Goal: Task Accomplishment & Management: Manage account settings

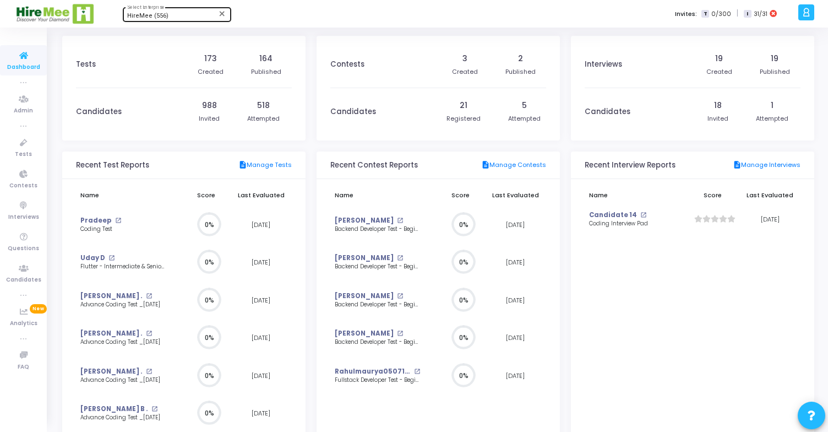
click at [161, 20] on div "HireMee (556) Select Enterprise" at bounding box center [176, 14] width 99 height 17
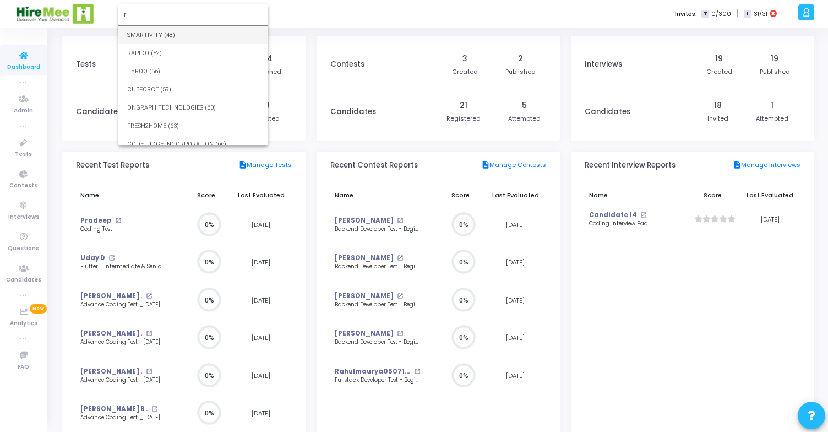
type input "re"
type input "rec"
click at [307, 57] on div at bounding box center [414, 216] width 828 height 432
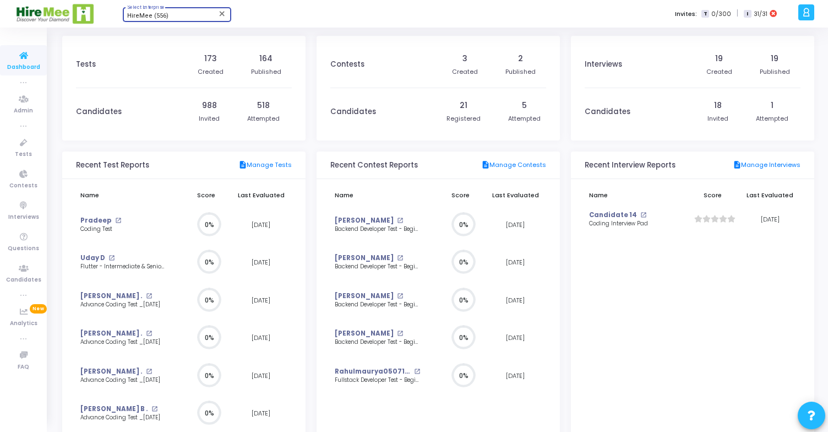
click at [172, 18] on div "HireMee (556)" at bounding box center [171, 16] width 89 height 7
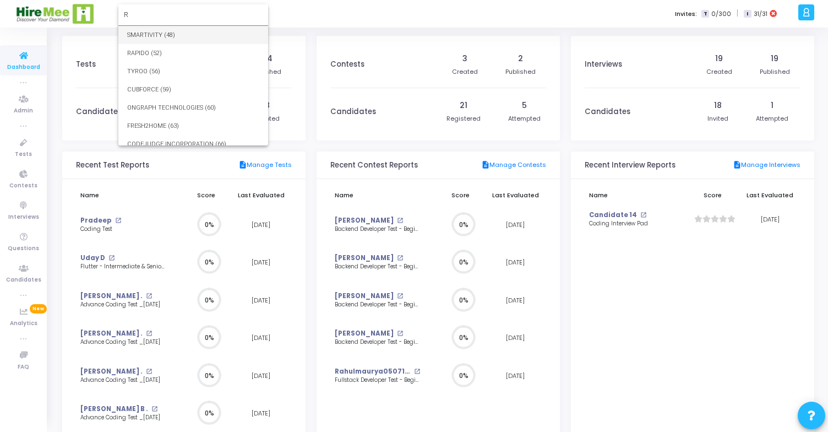
type input "Re"
type input "rec"
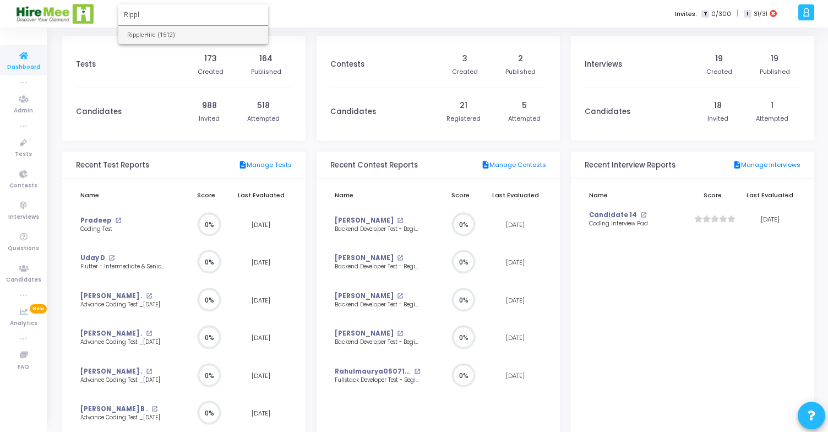
type input "Rippl"
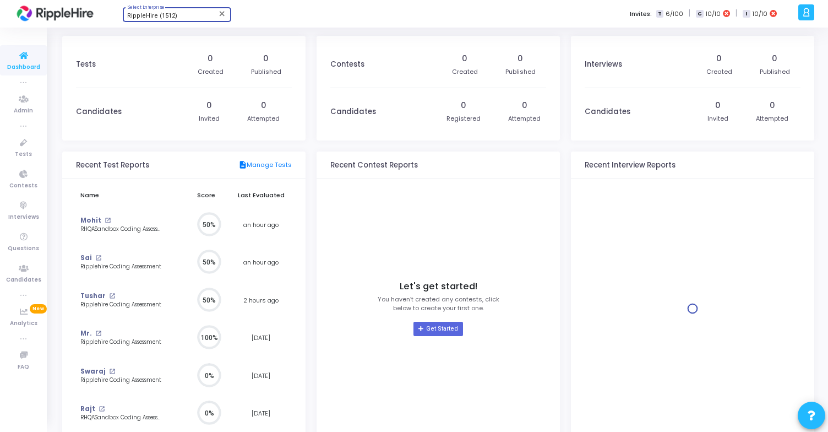
scroll to position [24, 12]
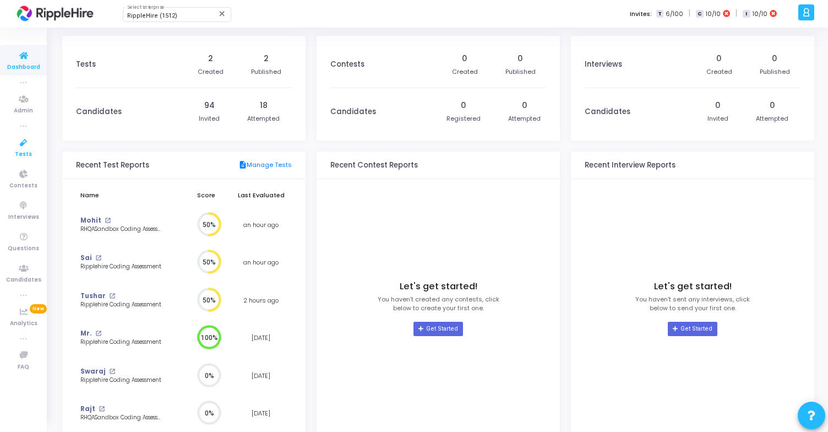
click at [28, 146] on icon at bounding box center [23, 143] width 23 height 14
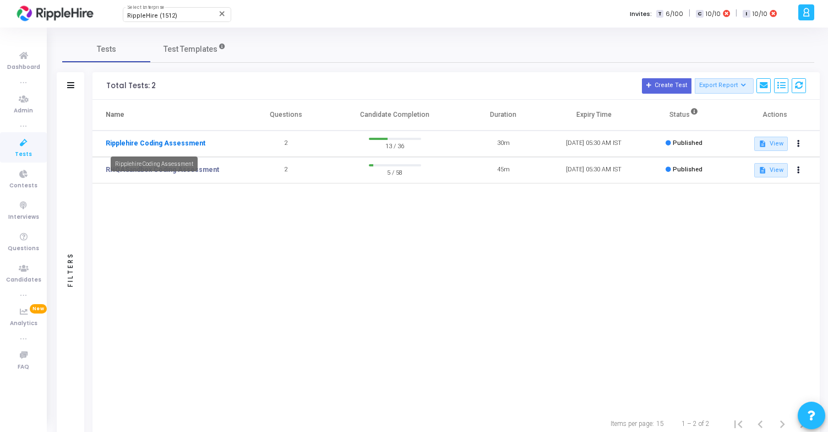
click at [161, 144] on link "Ripplehire Coding Assessment" at bounding box center [156, 143] width 100 height 10
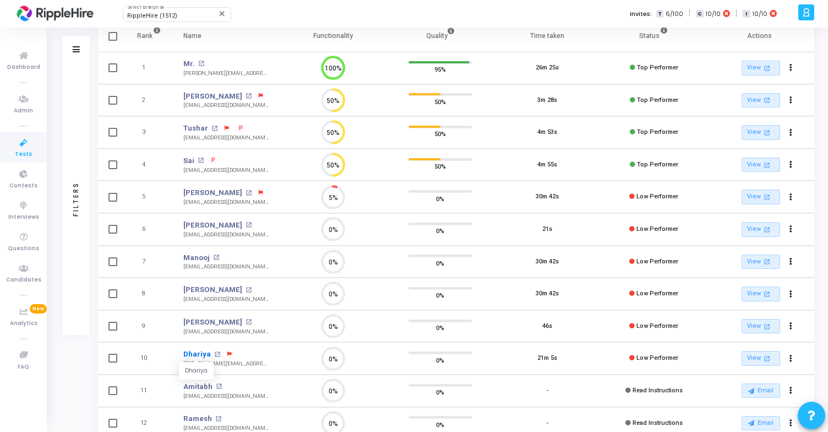
click at [194, 354] on link "Dhariya" at bounding box center [197, 354] width 28 height 11
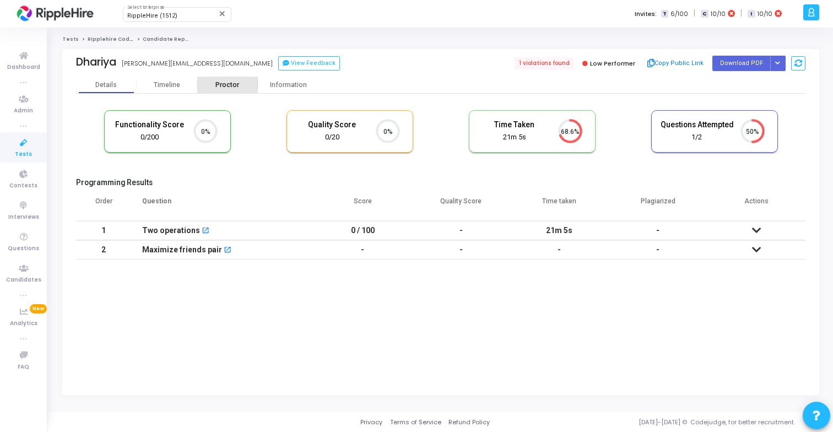
click at [224, 85] on div "Proctor" at bounding box center [227, 85] width 61 height 8
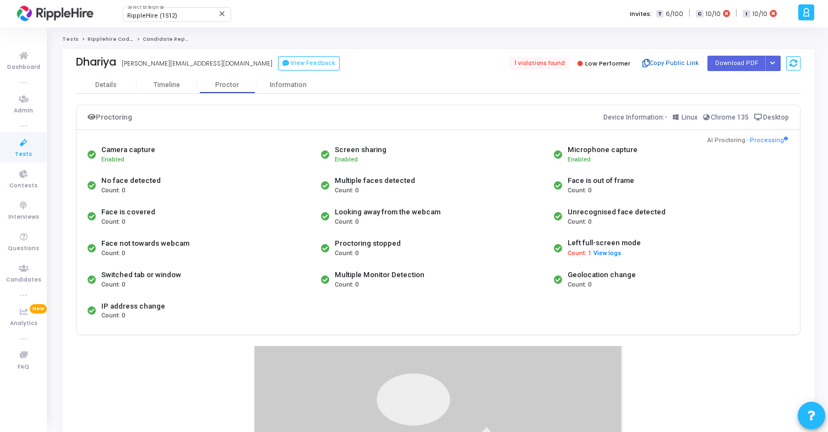
click at [672, 60] on button "Copy Public Link" at bounding box center [670, 63] width 63 height 17
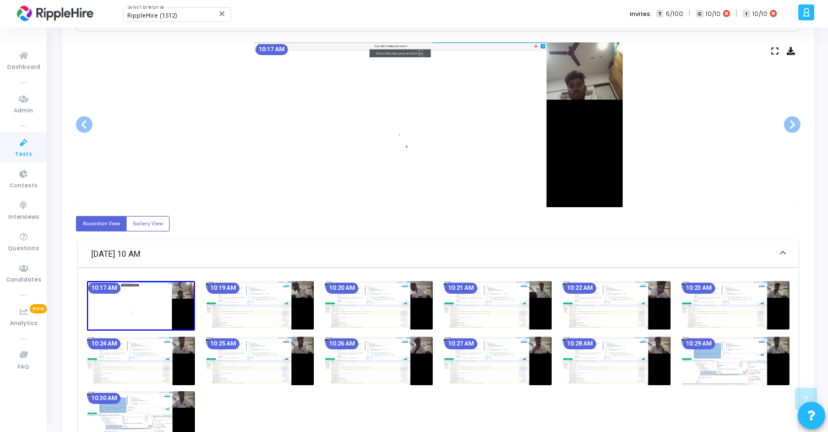
scroll to position [312, 0]
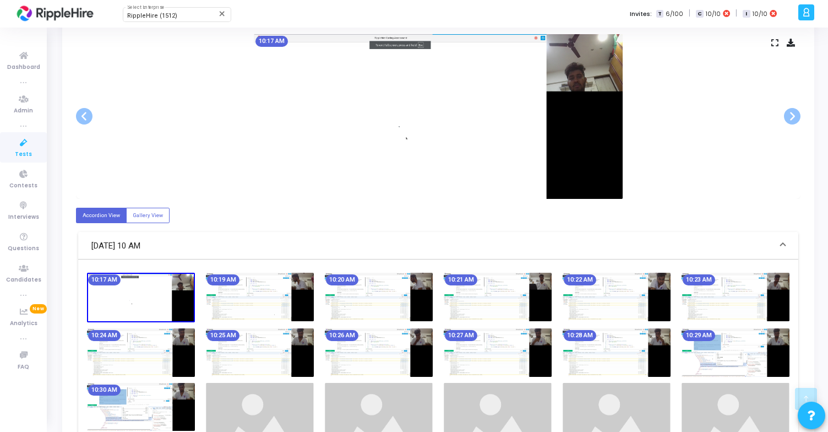
click at [283, 293] on img at bounding box center [260, 297] width 108 height 48
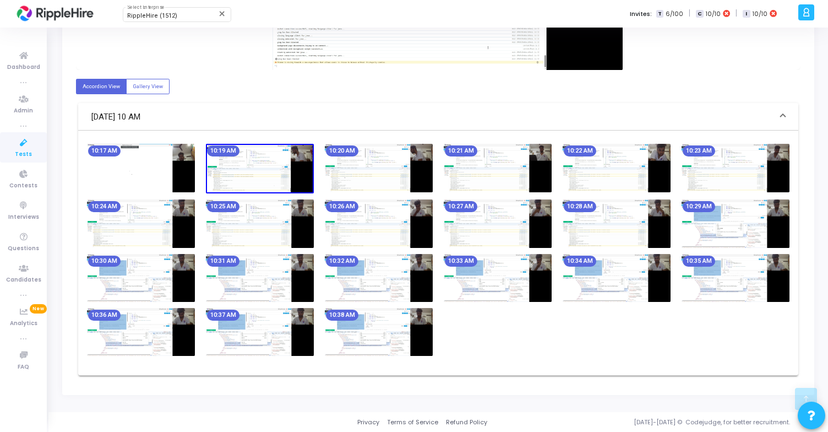
scroll to position [0, 0]
